Goal: Task Accomplishment & Management: Complete application form

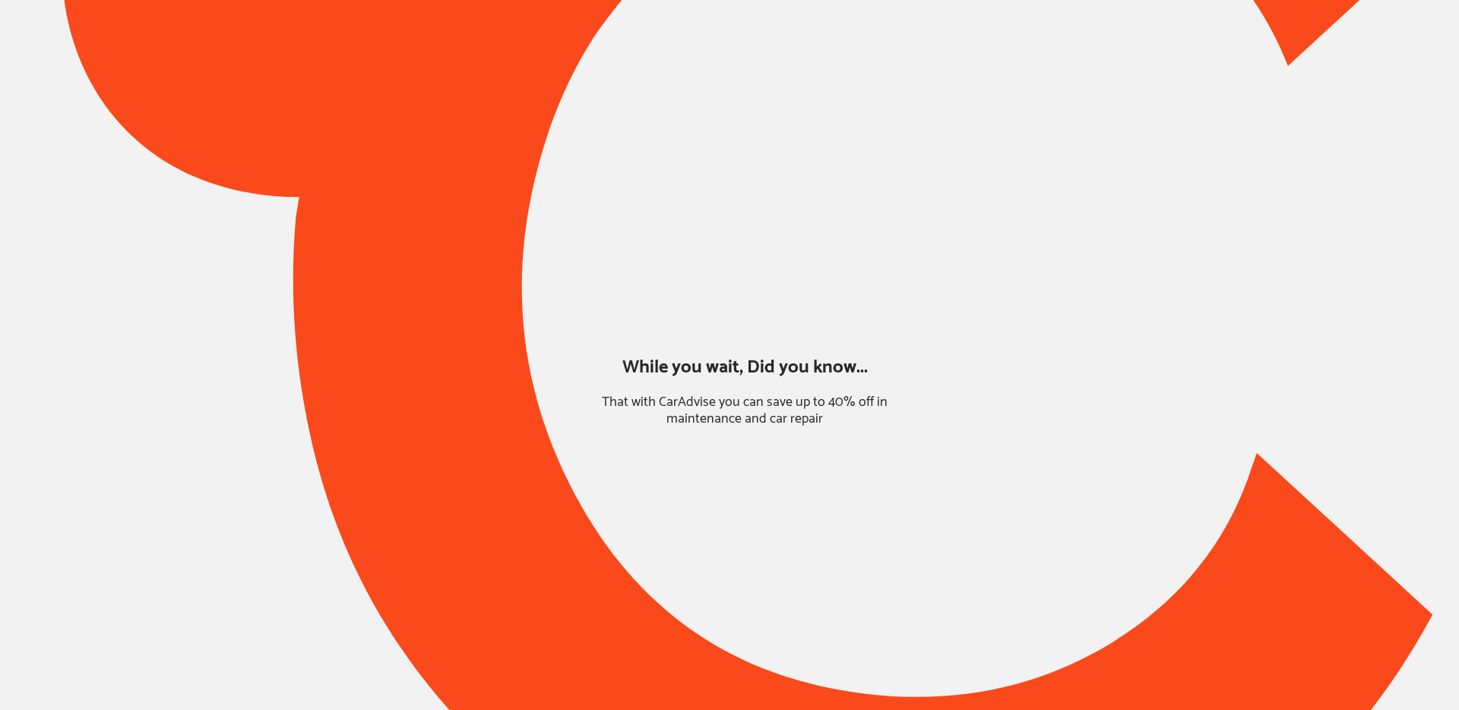
type input "*****"
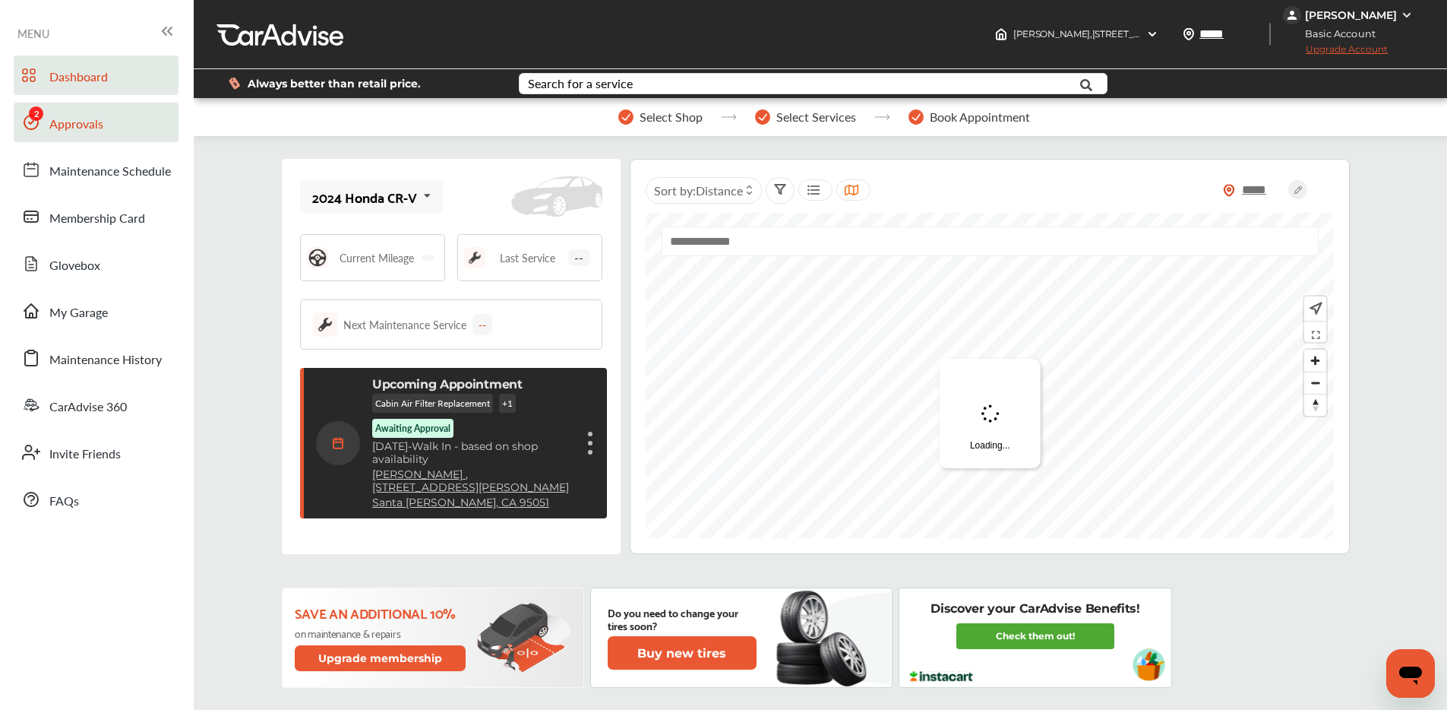
click at [101, 116] on span "Approvals" at bounding box center [76, 125] width 54 height 20
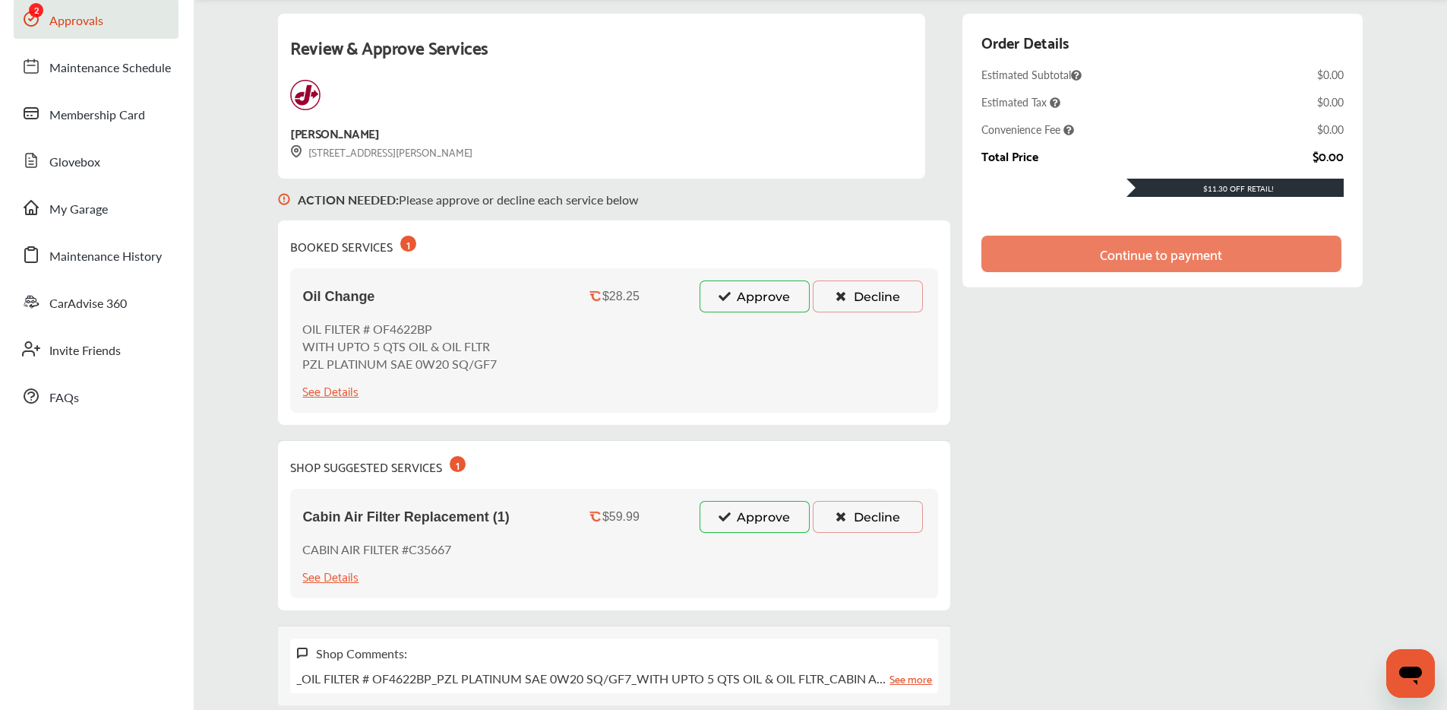
scroll to position [114, 0]
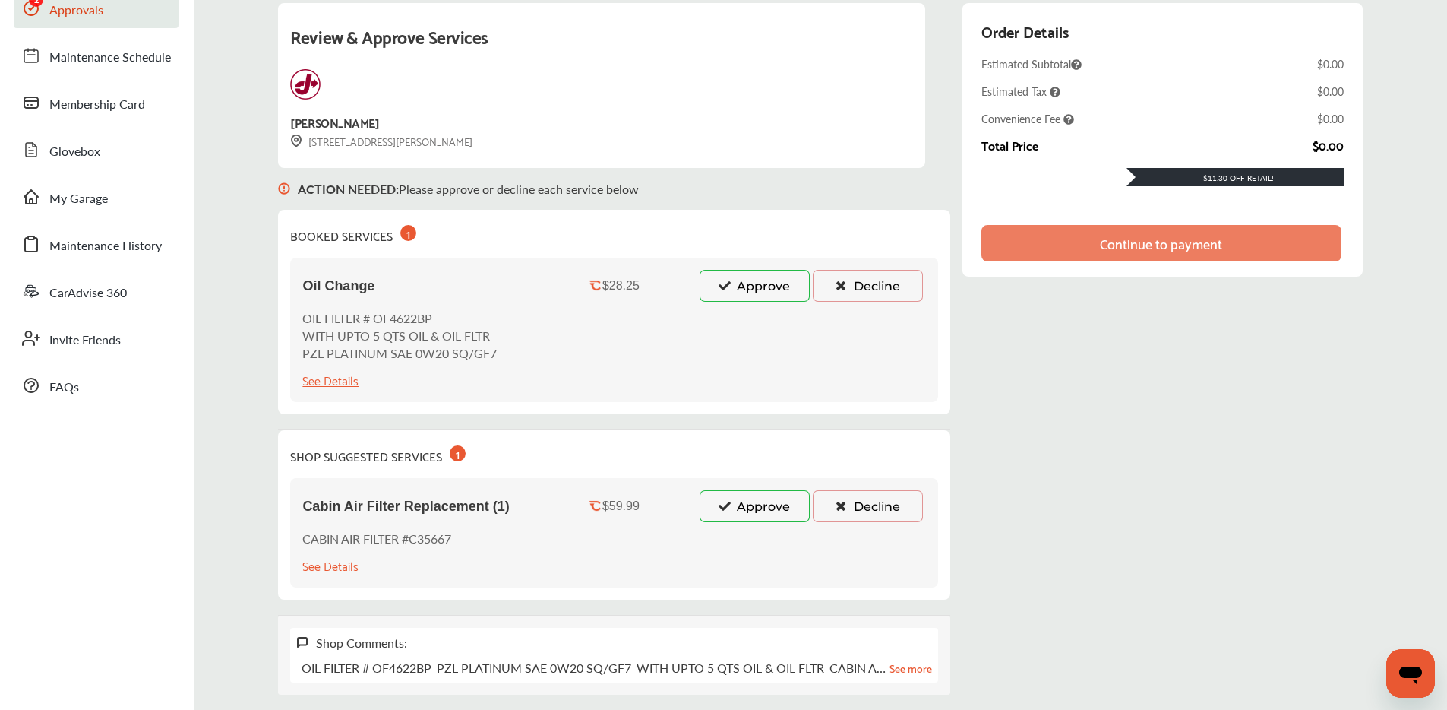
click at [726, 504] on icon at bounding box center [724, 505] width 14 height 11
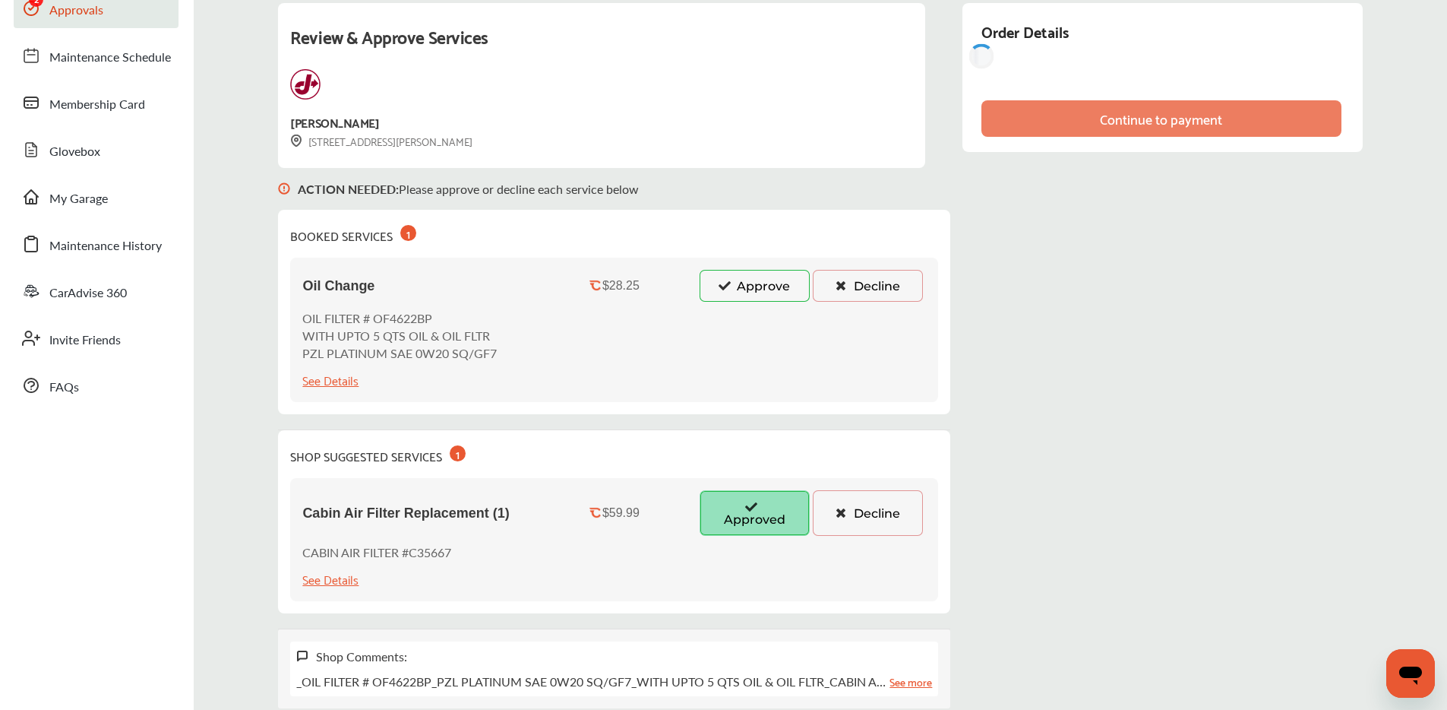
click at [751, 273] on button "Approve" at bounding box center [755, 286] width 110 height 32
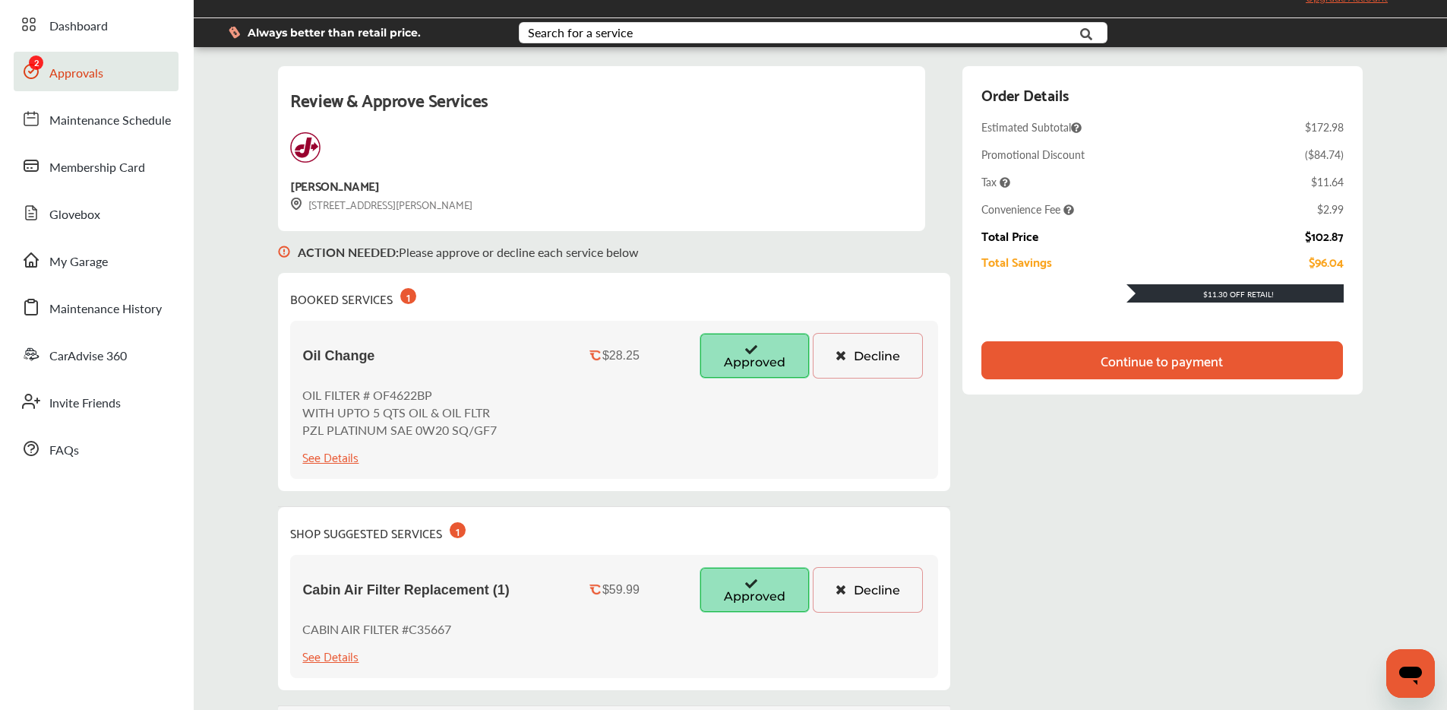
scroll to position [47, 0]
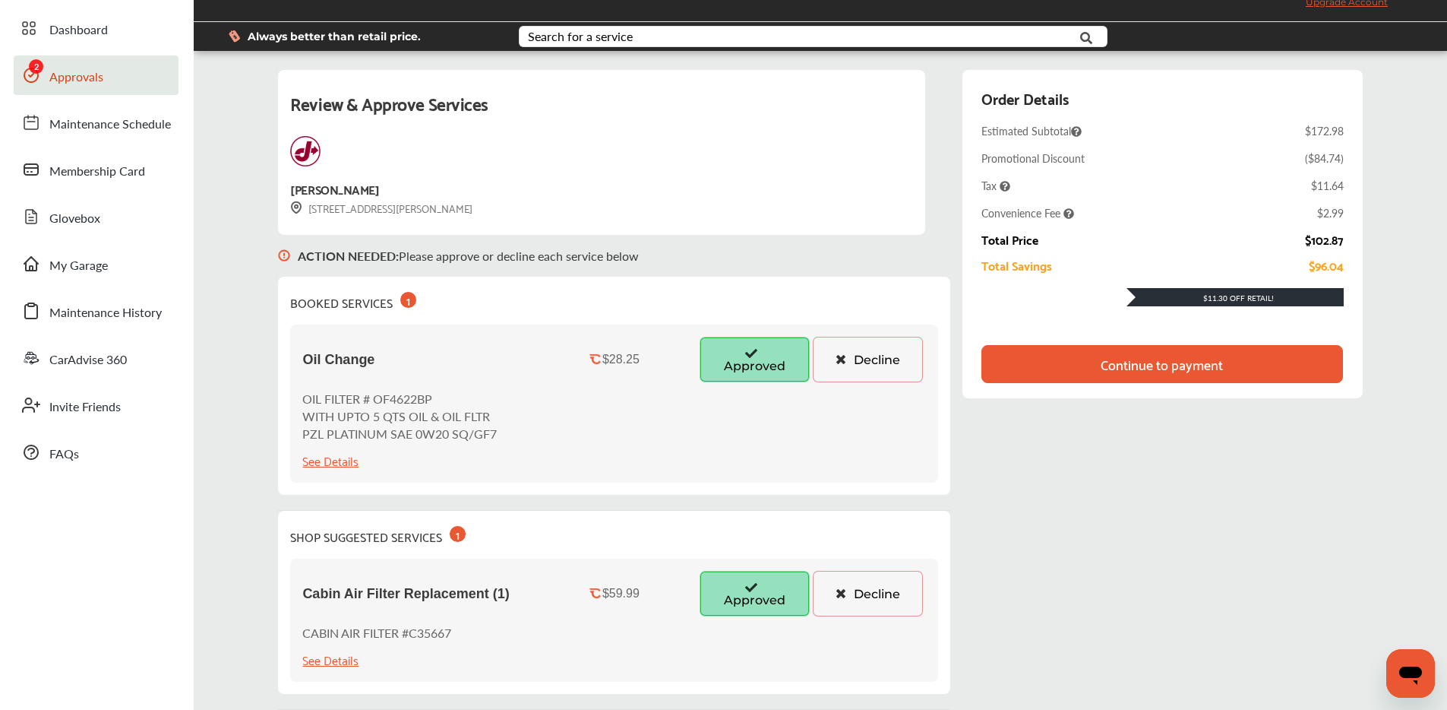
click at [1146, 361] on div "Continue to payment" at bounding box center [1162, 363] width 122 height 15
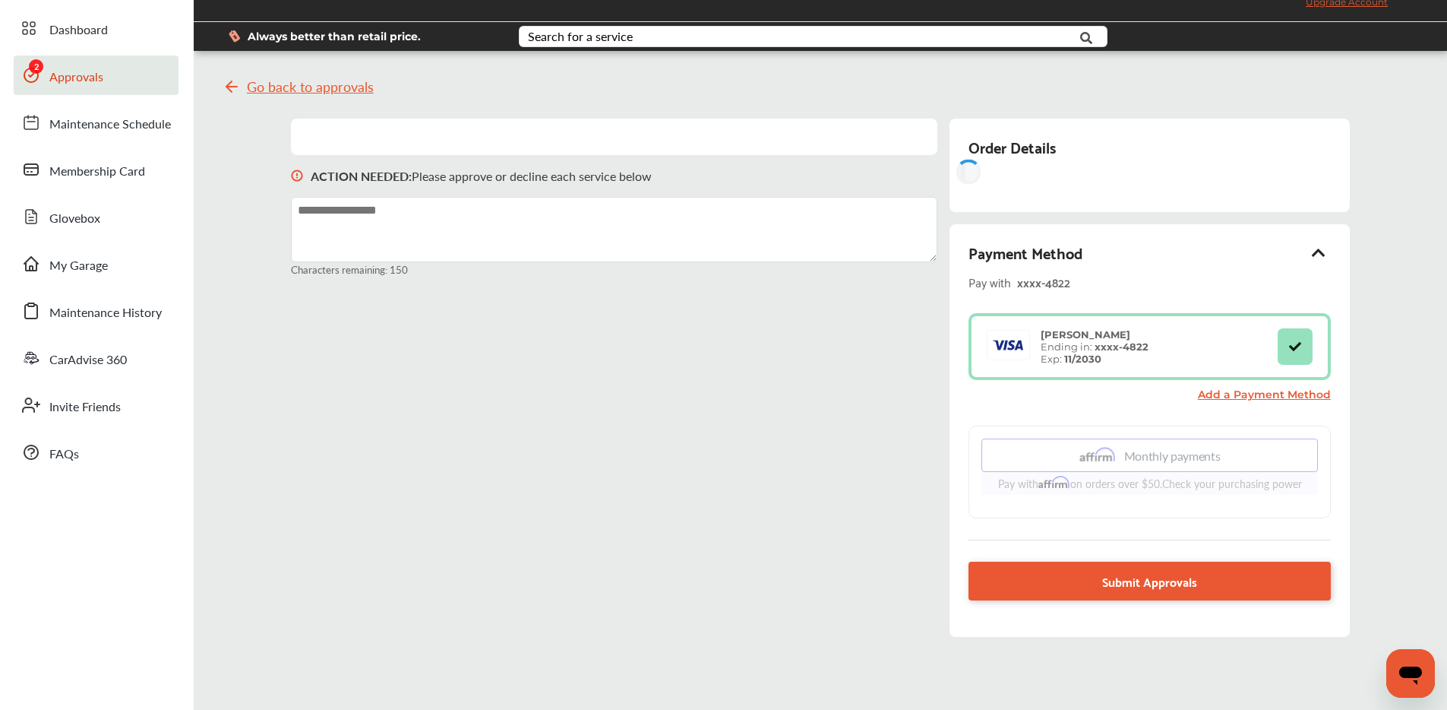
click at [100, 21] on span "Dashboard" at bounding box center [78, 31] width 58 height 20
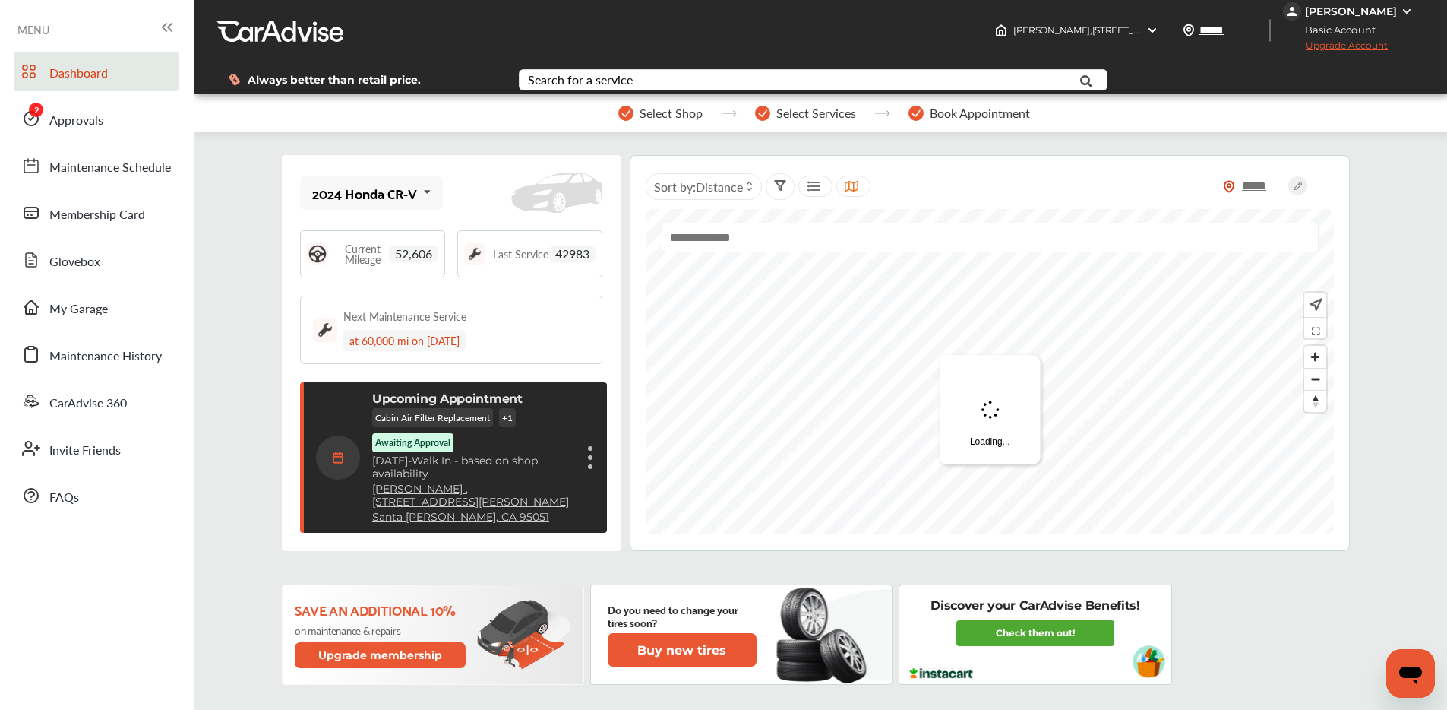
scroll to position [23, 0]
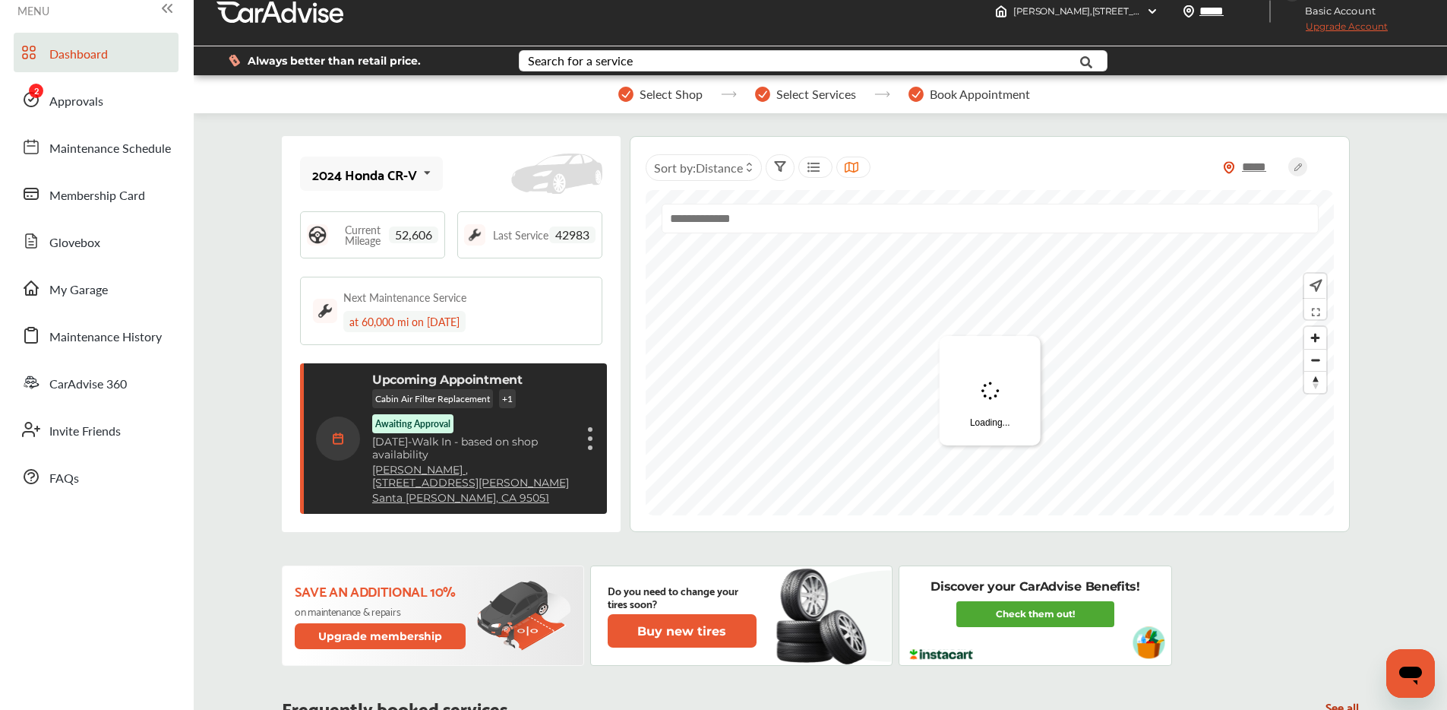
click at [95, 96] on span "Approvals" at bounding box center [76, 102] width 54 height 20
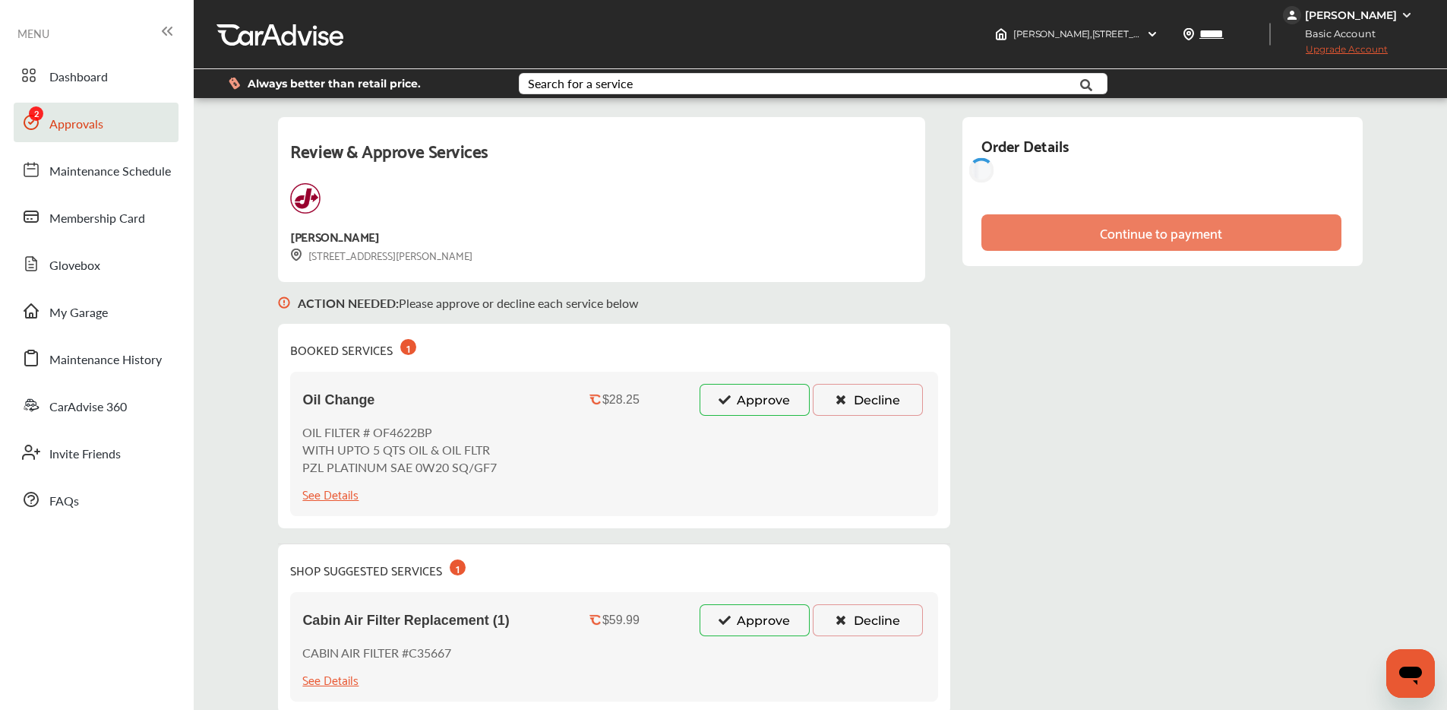
click at [730, 397] on icon at bounding box center [724, 399] width 14 height 11
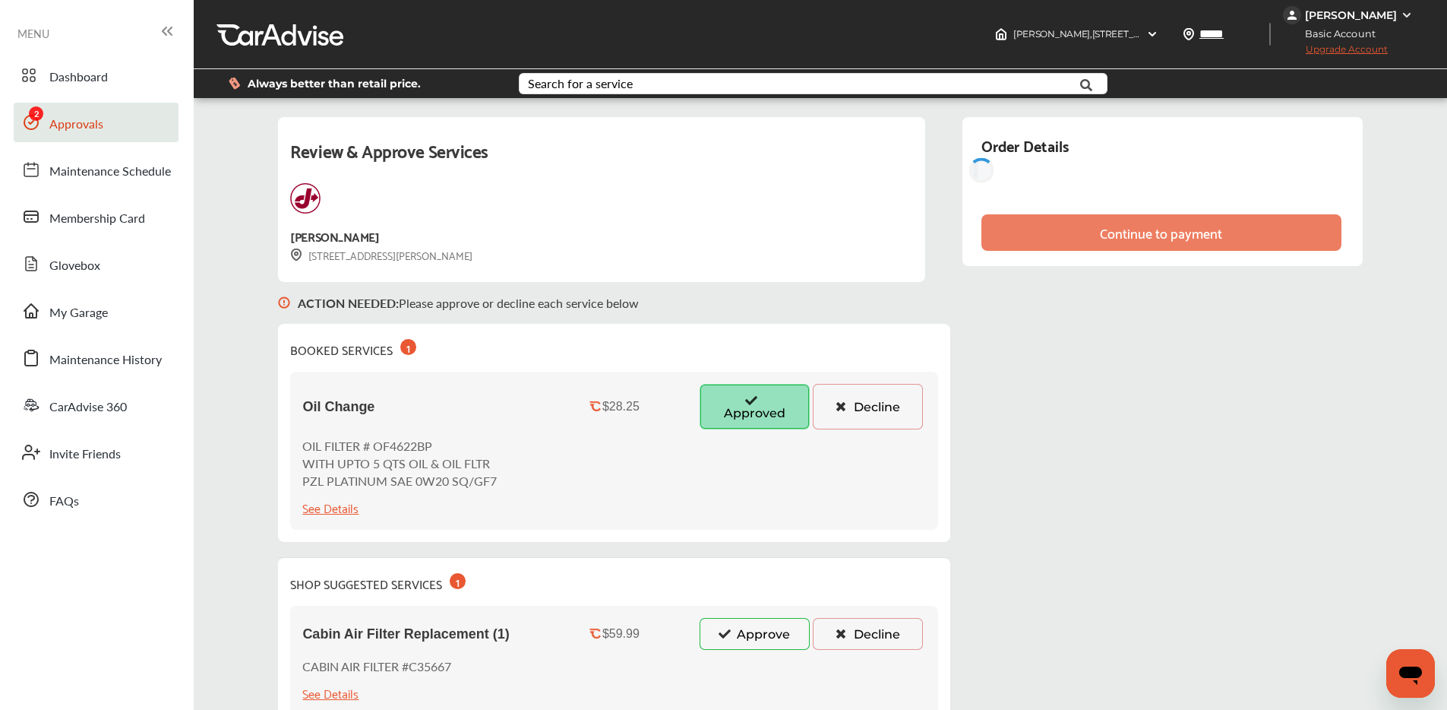
click at [740, 625] on button "Approve" at bounding box center [755, 634] width 110 height 32
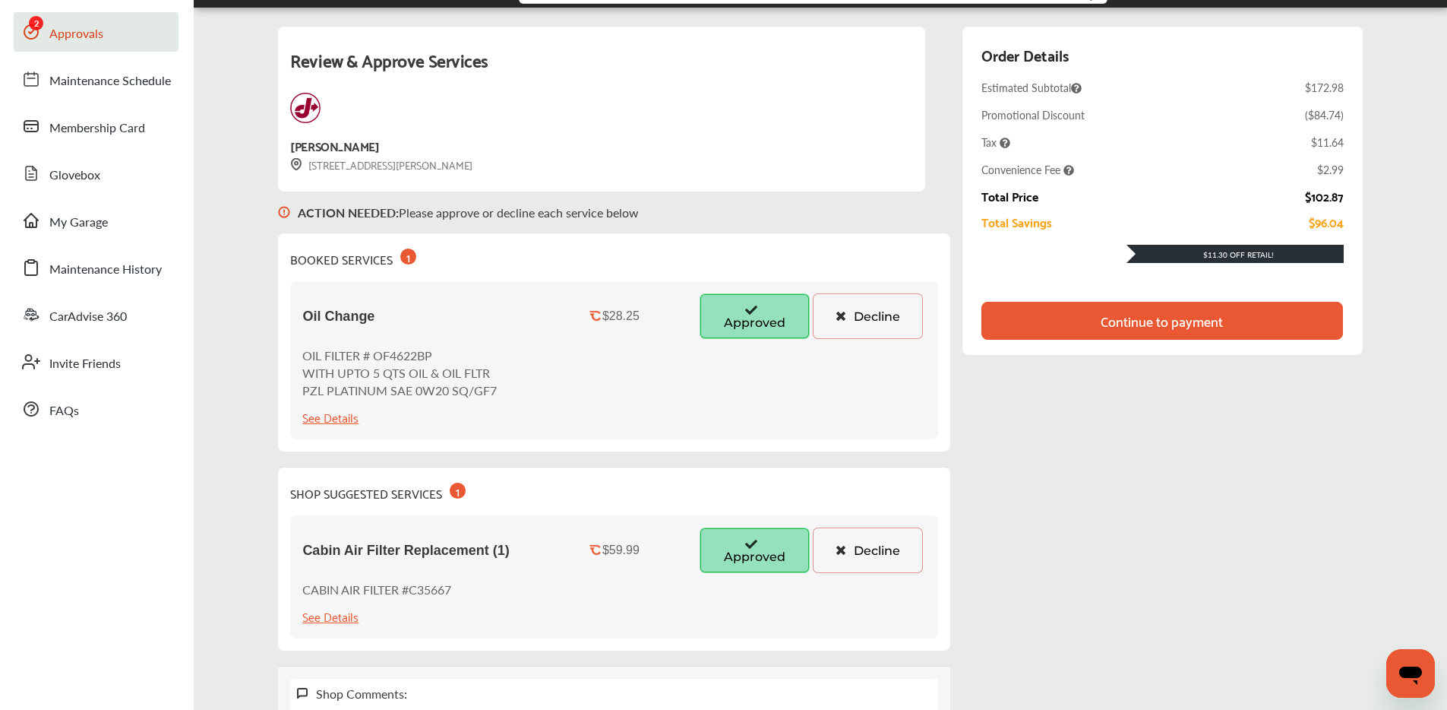
scroll to position [90, 0]
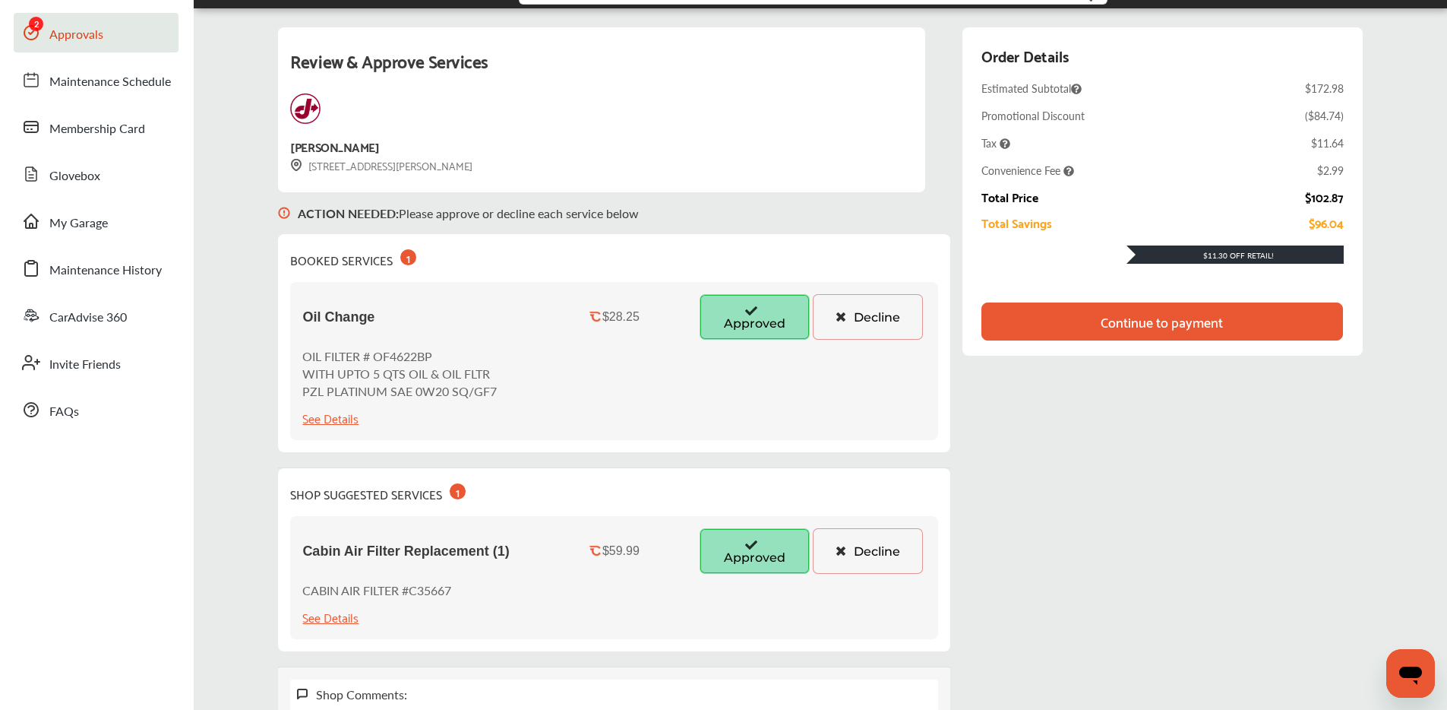
click at [1403, 681] on icon "Open messaging window" at bounding box center [1410, 672] width 27 height 27
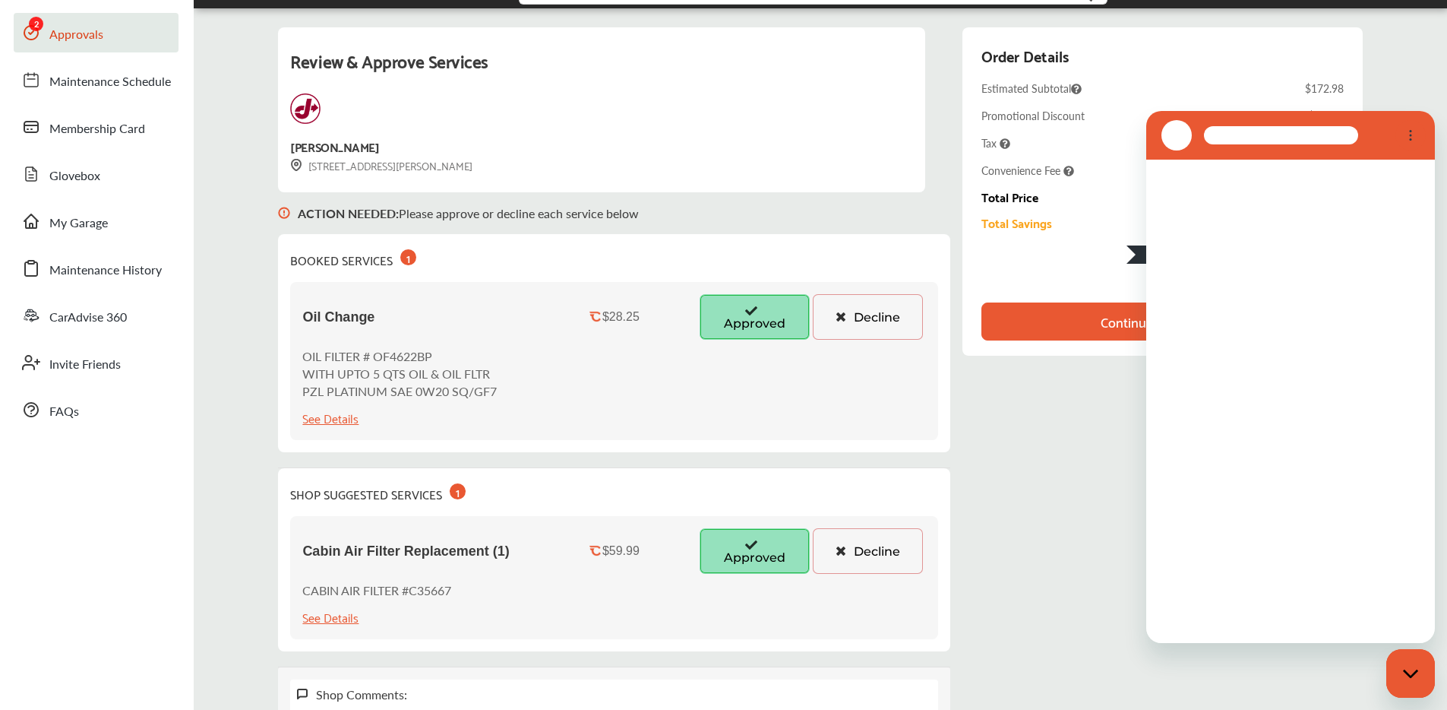
scroll to position [0, 0]
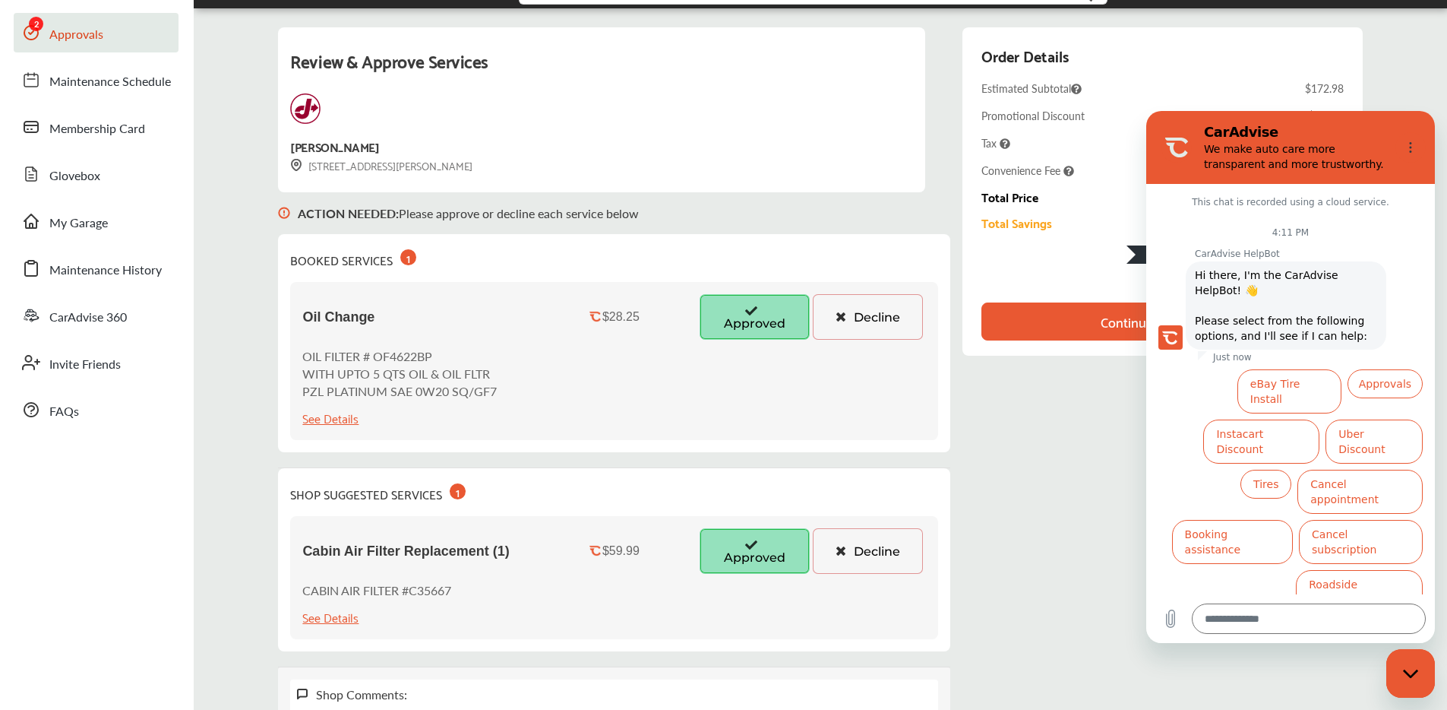
click at [1060, 431] on div "Review & Approve Services Jiffy Lube [STREET_ADDRESS][PERSON_NAME] ACTION NEEDE…" at bounding box center [820, 386] width 1084 height 719
click at [1062, 434] on div "Review & Approve Services Jiffy Lube [STREET_ADDRESS][PERSON_NAME] ACTION NEEDE…" at bounding box center [820, 386] width 1084 height 719
click at [1067, 441] on div "Review & Approve Services Jiffy Lube [STREET_ADDRESS][PERSON_NAME] ACTION NEEDE…" at bounding box center [820, 386] width 1084 height 719
click at [1416, 153] on button "Options menu" at bounding box center [1411, 147] width 30 height 30
click at [1377, 93] on div "Review & Approve Services Jiffy Lube [STREET_ADDRESS][PERSON_NAME] ACTION NEEDE…" at bounding box center [821, 387] width 1246 height 734
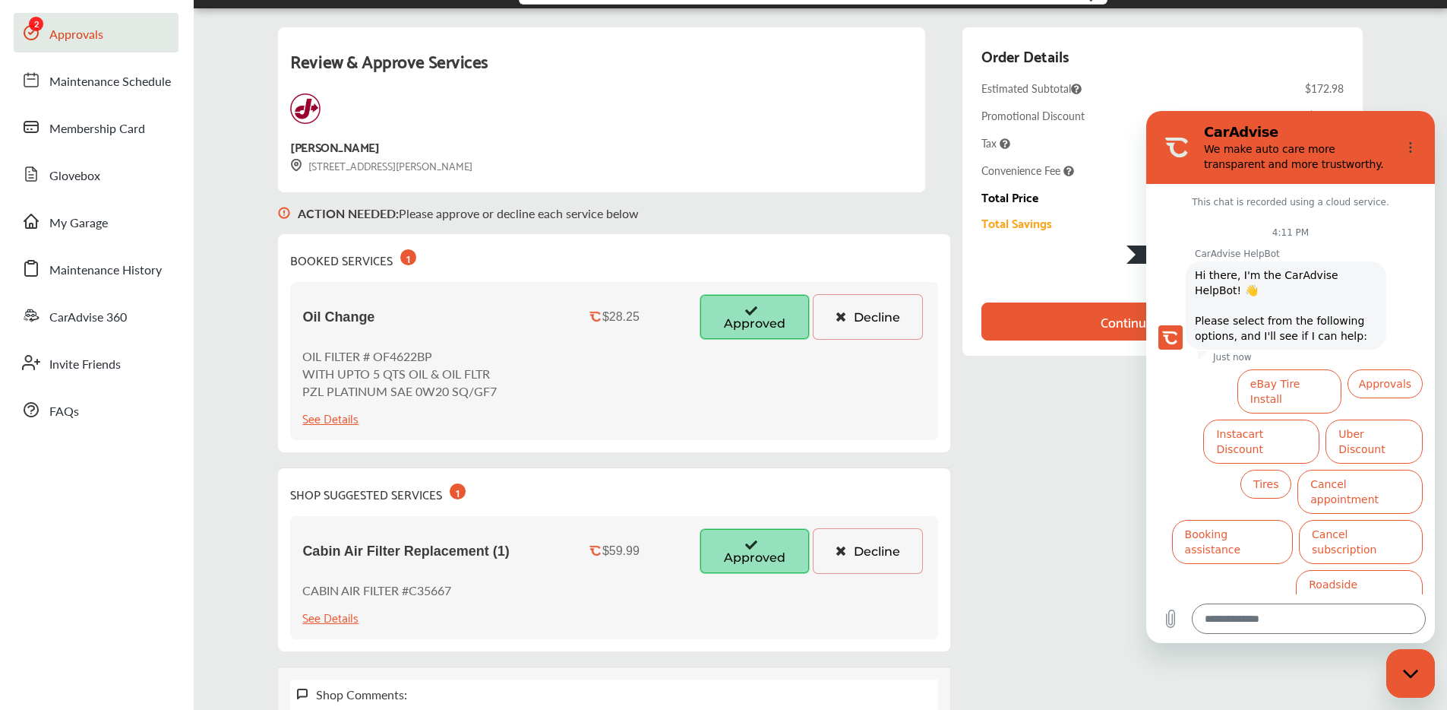
click at [1384, 93] on div "Review & Approve Services Jiffy Lube [STREET_ADDRESS][PERSON_NAME] ACTION NEEDE…" at bounding box center [821, 387] width 1246 height 734
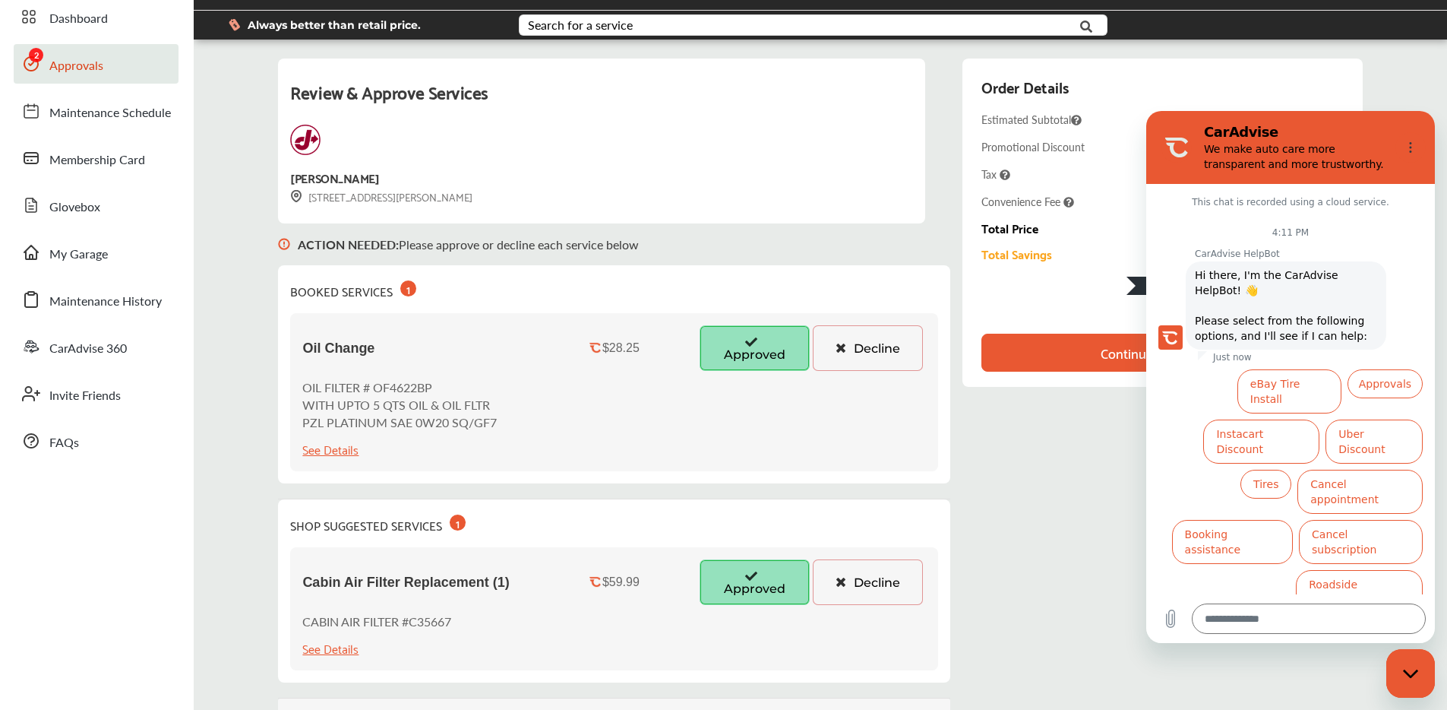
click at [1406, 671] on icon "Close messaging window" at bounding box center [1411, 674] width 16 height 10
type textarea "*"
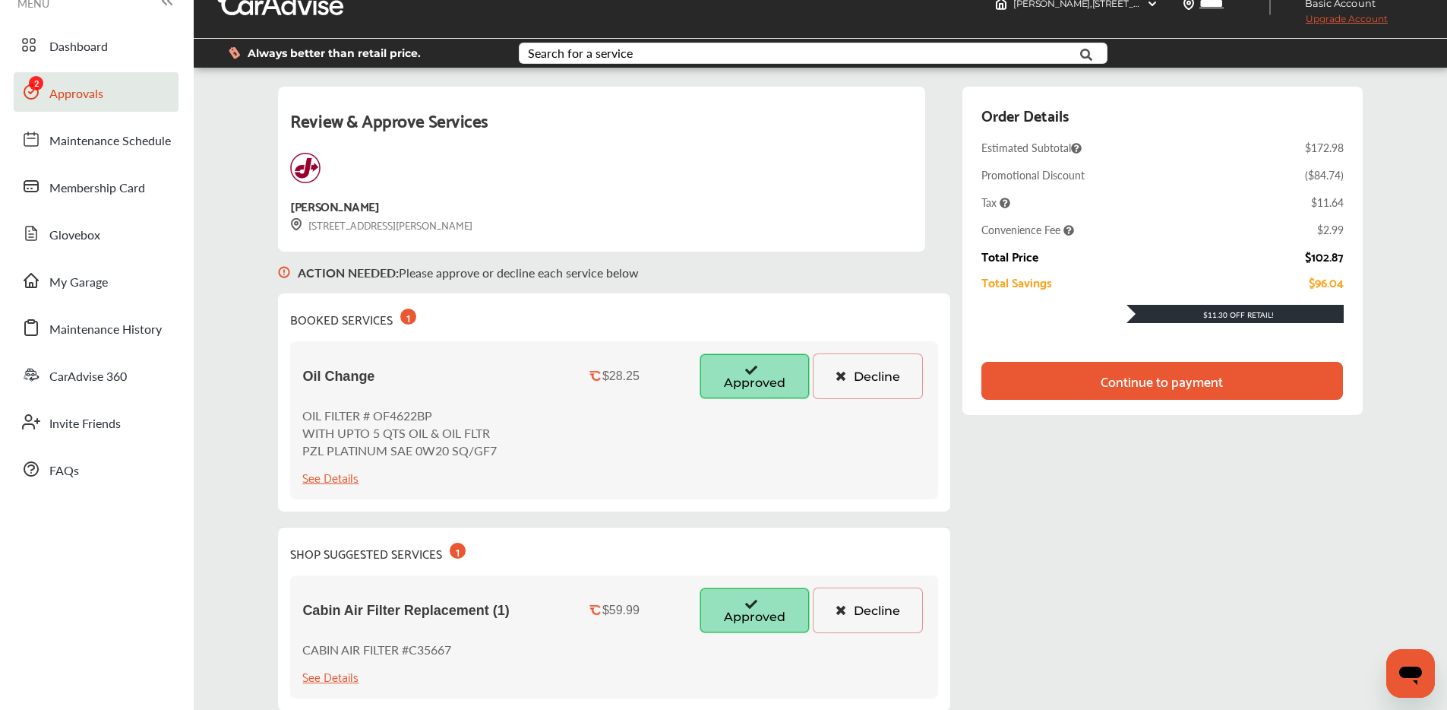
scroll to position [30, 0]
click at [1193, 376] on div "Continue to payment" at bounding box center [1162, 381] width 122 height 15
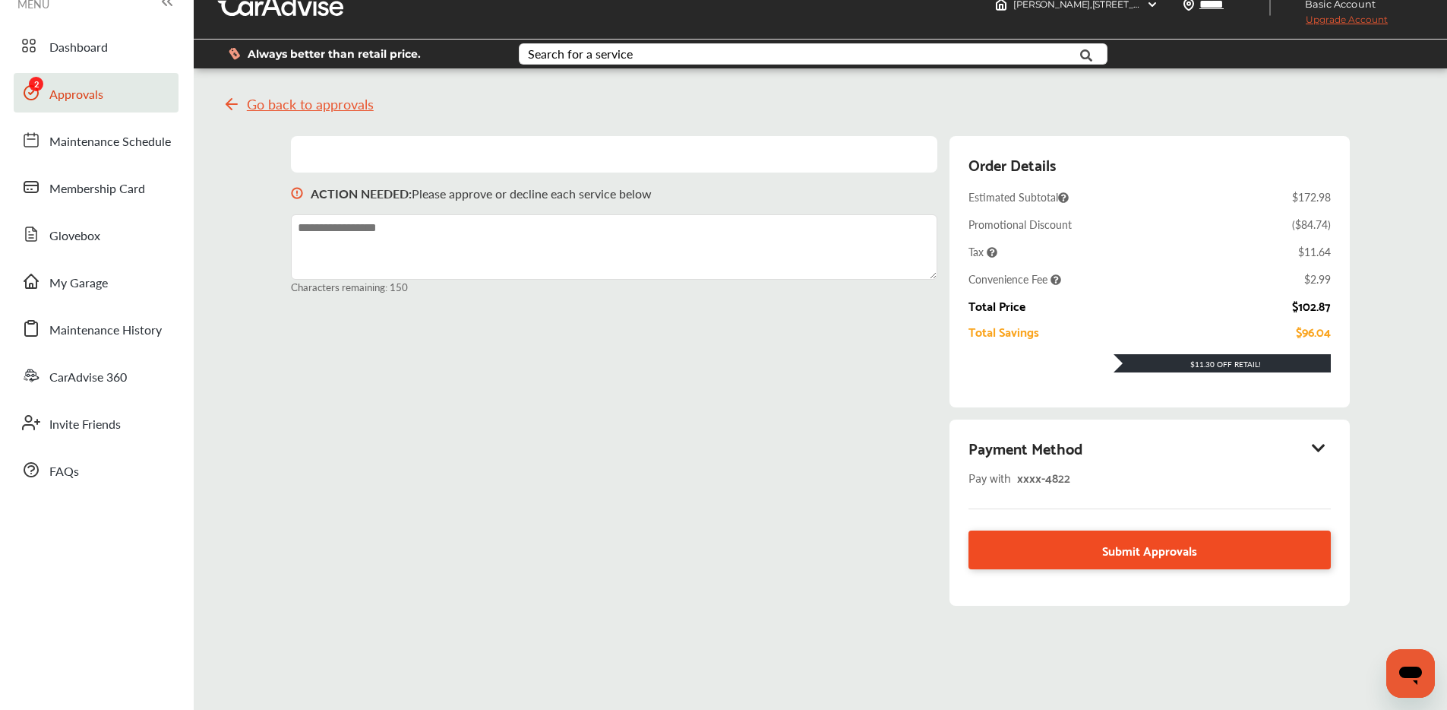
click at [1127, 562] on link "Submit Approvals" at bounding box center [1150, 549] width 362 height 39
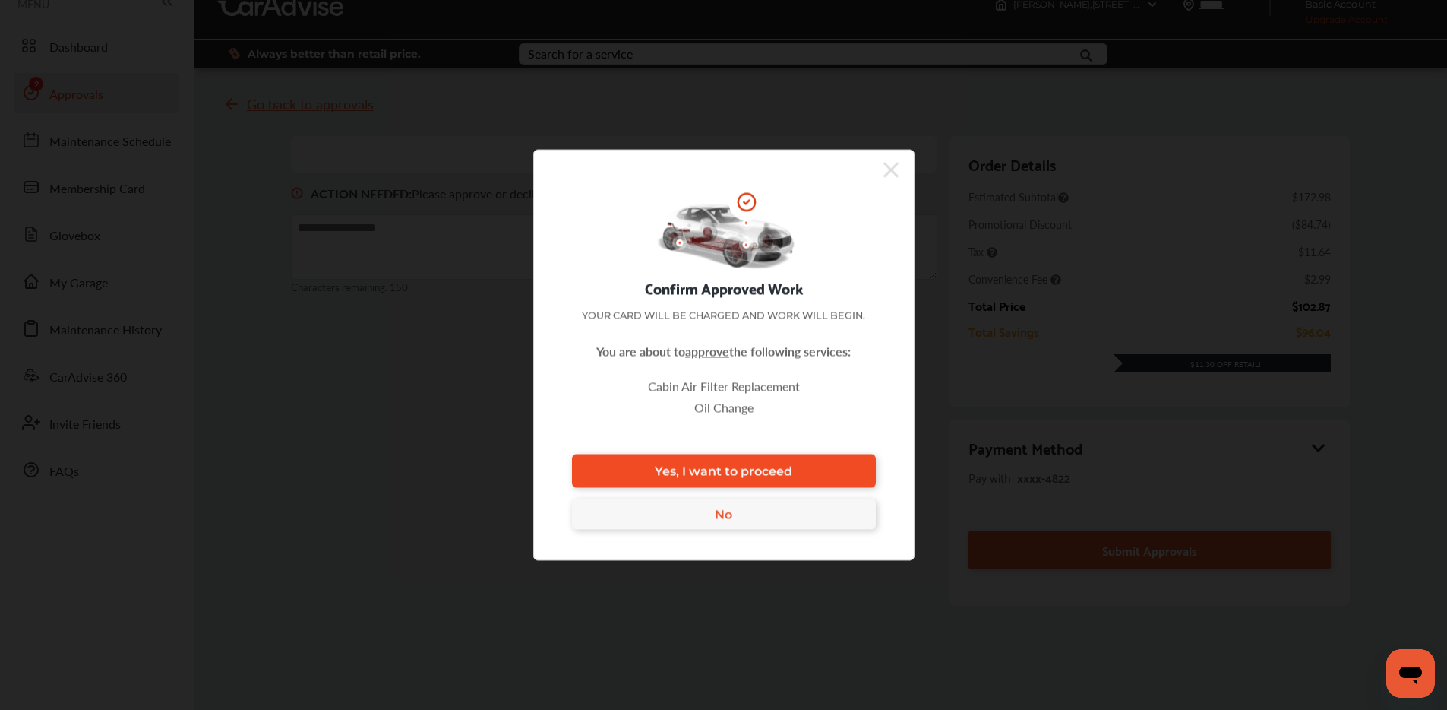
click at [796, 458] on link "Yes, I want to proceed" at bounding box center [724, 470] width 304 height 33
